Goal: Entertainment & Leisure: Consume media (video, audio)

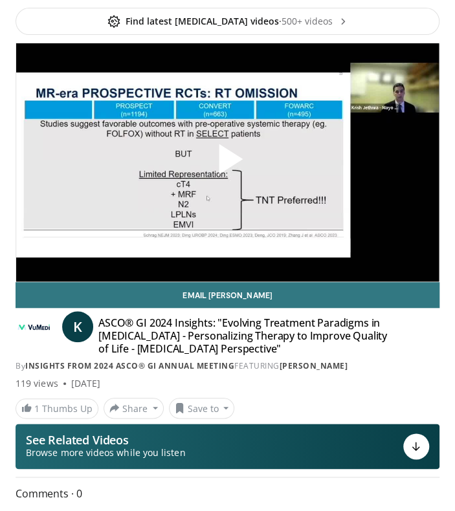
scroll to position [95, 0]
click at [228, 162] on span "Video Player" at bounding box center [228, 162] width 0 height 0
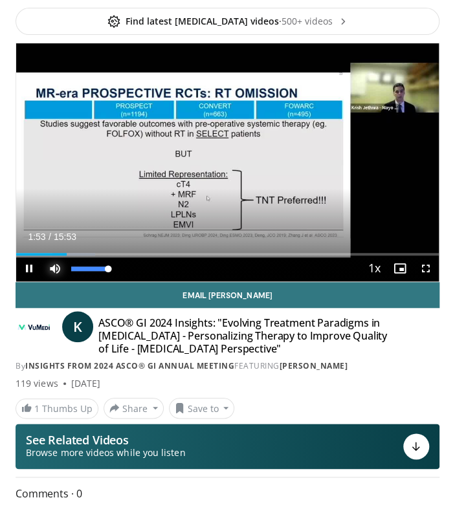
click at [58, 256] on span "Video Player" at bounding box center [55, 269] width 26 height 26
click at [50, 256] on span "Video Player" at bounding box center [55, 269] width 26 height 26
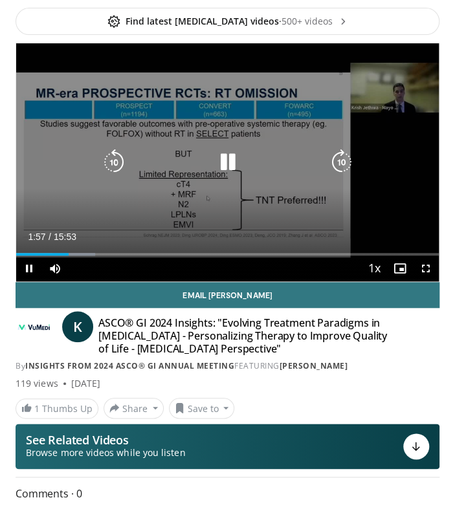
click at [115, 155] on icon "Video Player" at bounding box center [114, 162] width 26 height 26
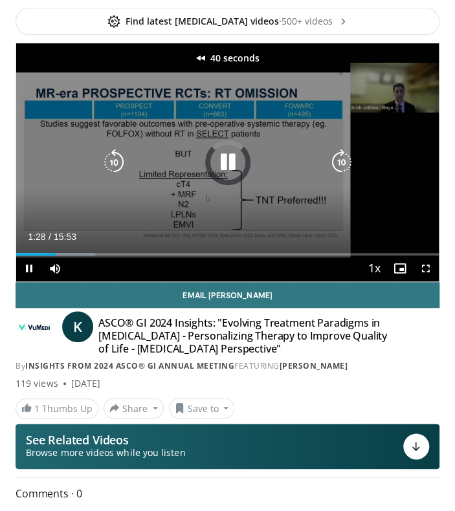
click at [115, 155] on icon "Video Player" at bounding box center [114, 162] width 26 height 26
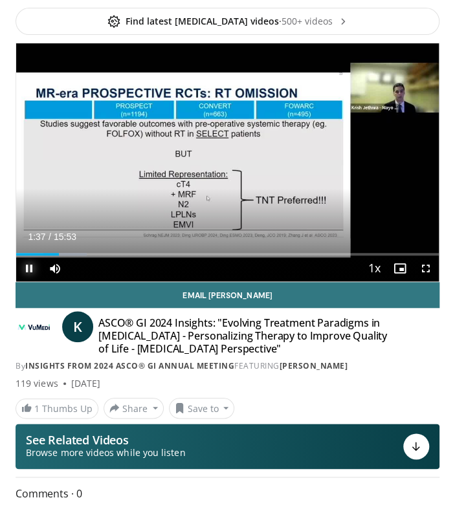
click at [25, 267] on span "Video Player" at bounding box center [29, 269] width 26 height 26
click at [30, 263] on span "Video Player" at bounding box center [29, 269] width 26 height 26
click at [54, 256] on span "Video Player" at bounding box center [55, 269] width 26 height 26
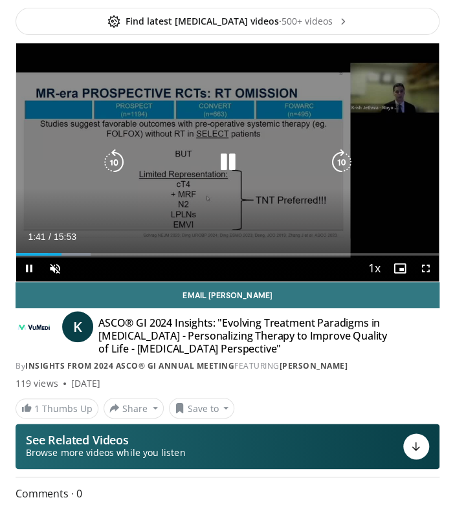
click at [103, 162] on icon "Video Player" at bounding box center [114, 162] width 26 height 26
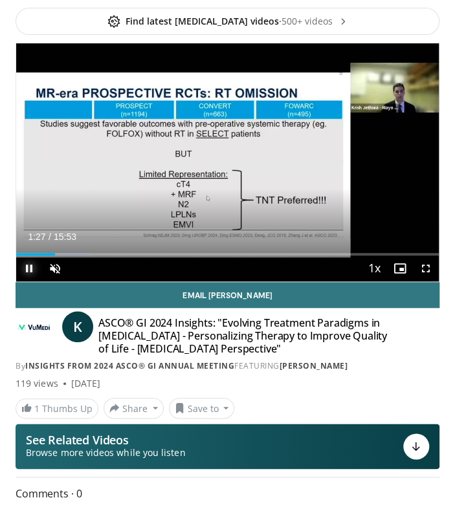
click at [31, 265] on span "Video Player" at bounding box center [29, 269] width 26 height 26
click at [61, 268] on span "Video Player" at bounding box center [55, 269] width 26 height 26
click at [31, 267] on span "Video Player" at bounding box center [29, 269] width 26 height 26
click at [27, 263] on span "Video Player" at bounding box center [29, 269] width 26 height 26
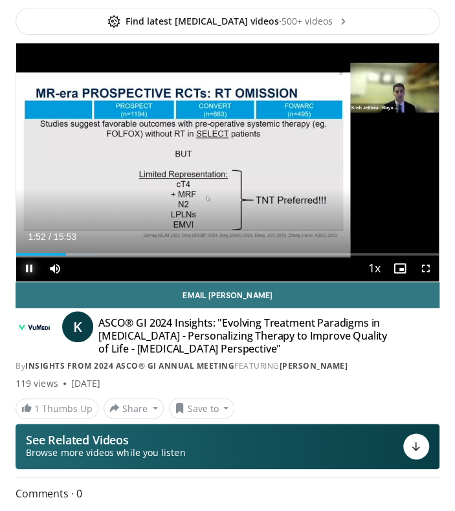
click at [27, 265] on span "Video Player" at bounding box center [29, 269] width 26 height 26
click at [20, 264] on span "Video Player" at bounding box center [29, 269] width 26 height 26
click at [31, 267] on span "Video Player" at bounding box center [29, 269] width 26 height 26
click at [32, 263] on span "Video Player" at bounding box center [29, 269] width 26 height 26
click at [31, 267] on span "Video Player" at bounding box center [29, 269] width 26 height 26
